Goal: Information Seeking & Learning: Learn about a topic

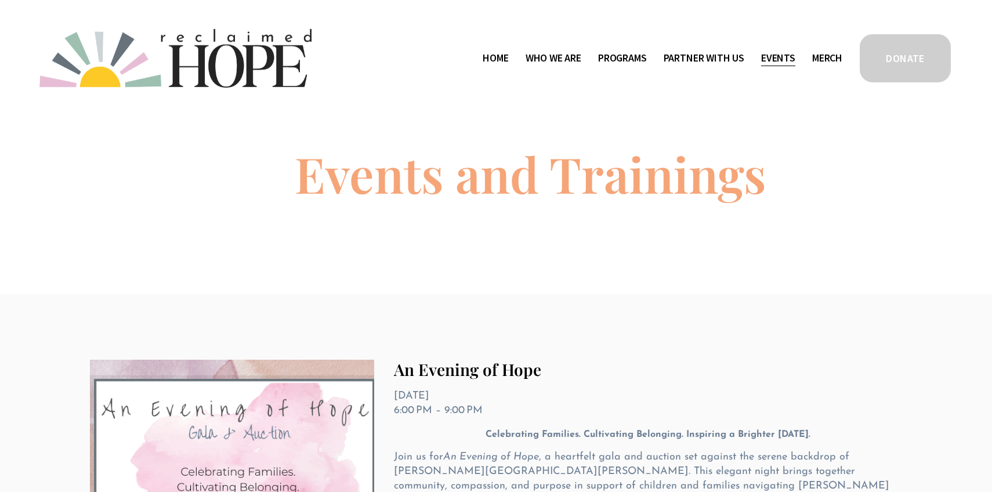
click at [553, 57] on span "Who We Are" at bounding box center [554, 58] width 56 height 17
click at [0, 0] on span "Public Documents" at bounding box center [0, 0] width 0 height 0
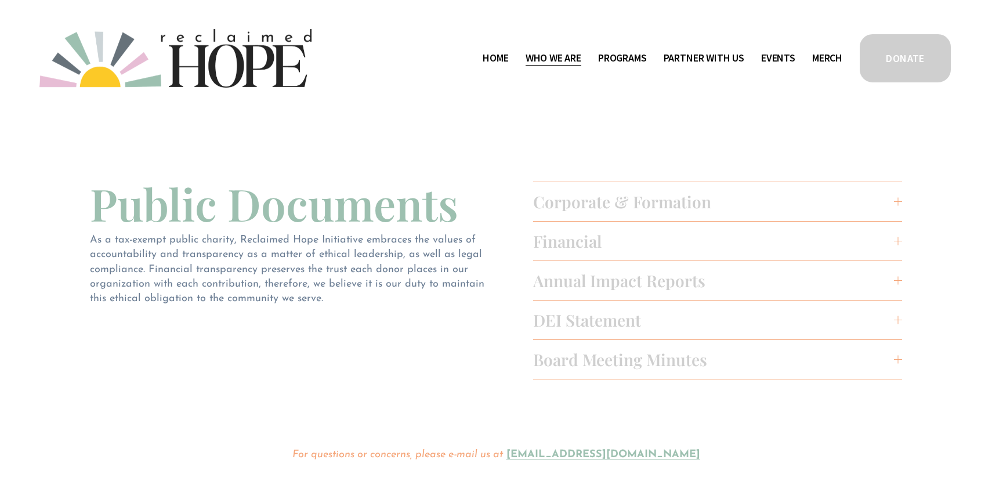
click at [571, 241] on span "Financial" at bounding box center [713, 240] width 361 height 21
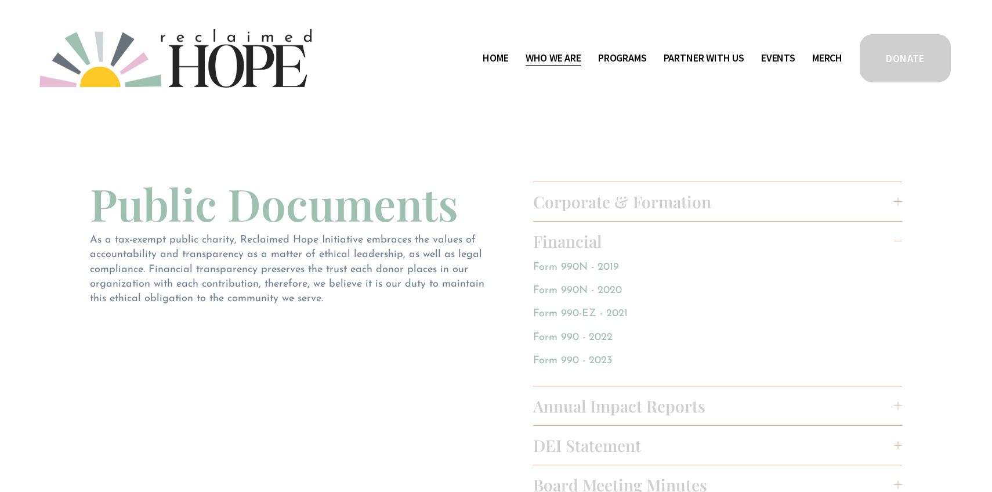
click at [0, 0] on span "Staff & Board" at bounding box center [0, 0] width 0 height 0
